Goal: Browse casually

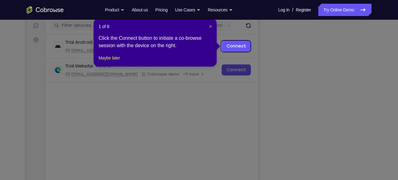
scroll to position [78, 0]
click at [208, 26] on header "1 of 8 ×" at bounding box center [155, 27] width 113 height 6
click at [210, 26] on span "×" at bounding box center [210, 26] width 2 height 5
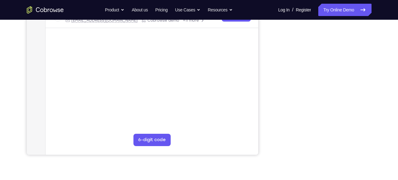
scroll to position [123, 0]
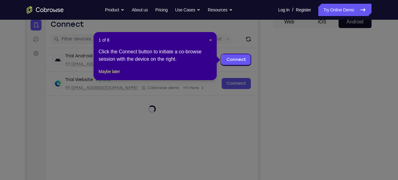
scroll to position [64, 0]
click at [211, 39] on span "×" at bounding box center [210, 40] width 2 height 5
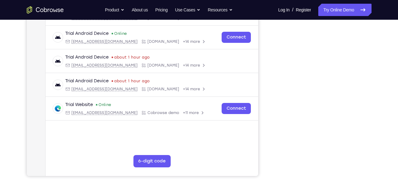
scroll to position [110, 0]
